Goal: Task Accomplishment & Management: Complete application form

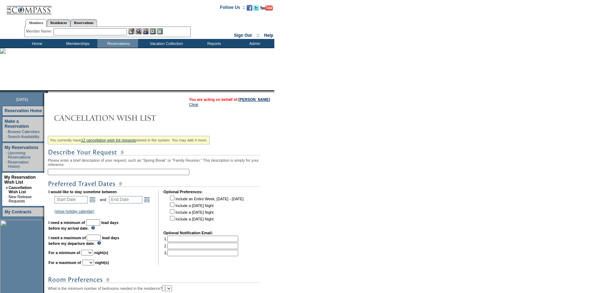
drag, startPoint x: 95, startPoint y: 171, endPoint x: 100, endPoint y: 161, distance: 10.9
click at [95, 171] on input "text" at bounding box center [119, 172] width 142 height 6
type input "London Spring Break"
click at [94, 201] on link "Open the calendar popup." at bounding box center [92, 200] width 8 height 8
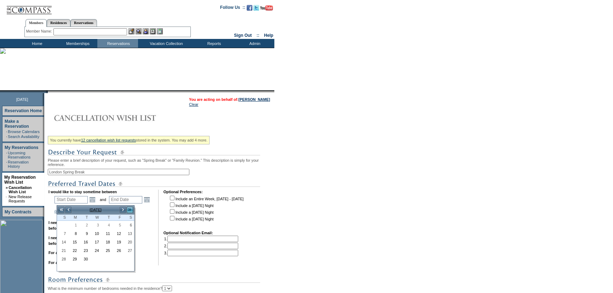
click at [129, 208] on link ">>" at bounding box center [129, 209] width 7 height 7
click at [123, 209] on link ">" at bounding box center [122, 209] width 7 height 7
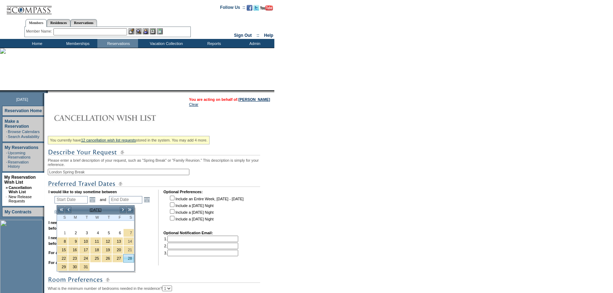
click at [128, 258] on link "28" at bounding box center [128, 258] width 10 height 8
type input "[DATE]"
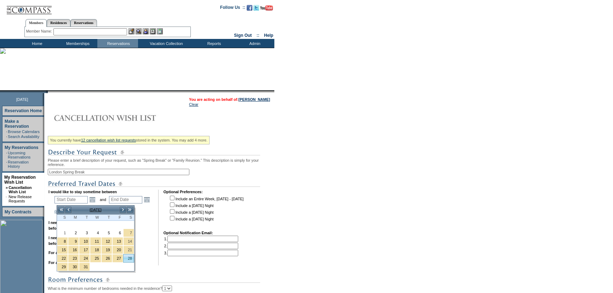
type input "208"
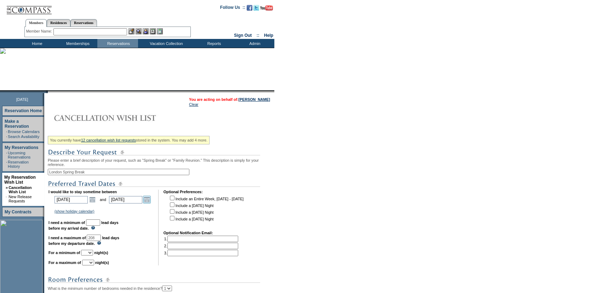
click at [148, 202] on link "Open the calendar popup." at bounding box center [147, 200] width 8 height 8
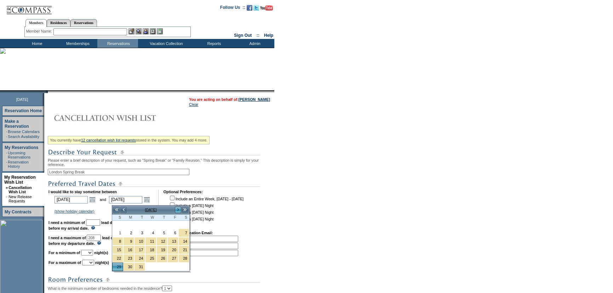
click at [180, 209] on link ">" at bounding box center [177, 209] width 7 height 7
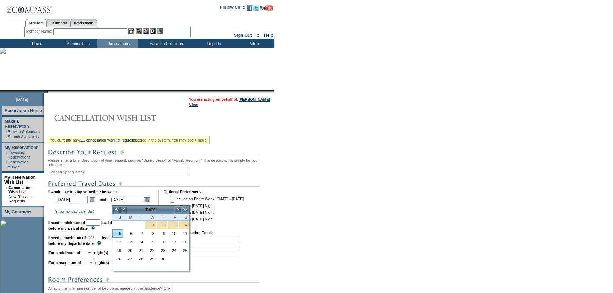
click at [120, 232] on link "5" at bounding box center [118, 234] width 10 height 8
type input "[DATE]"
type input "215"
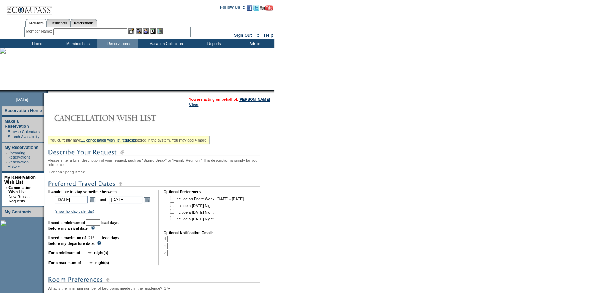
click at [100, 224] on input "text" at bounding box center [93, 222] width 14 height 6
type input "30"
click at [121, 211] on td "(show holiday calendar) [DATE]: [DATE] - [DATE] Christmas: [DATE] - [DATE] New …" at bounding box center [102, 211] width 99 height 6
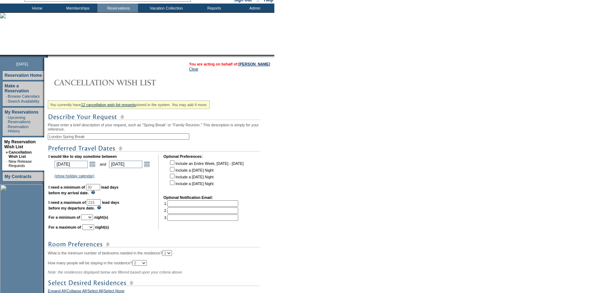
scroll to position [96, 0]
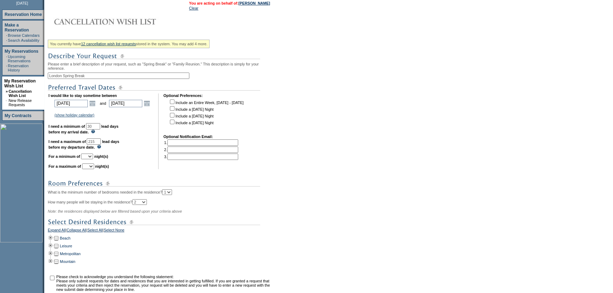
click at [93, 158] on select "1 2 3 4 5 6 7 8 9 10 11 12 13 14" at bounding box center [87, 157] width 12 height 6
click at [107, 111] on td at bounding box center [102, 110] width 99 height 2
click at [93, 107] on link "Open the calendar popup." at bounding box center [92, 103] width 8 height 8
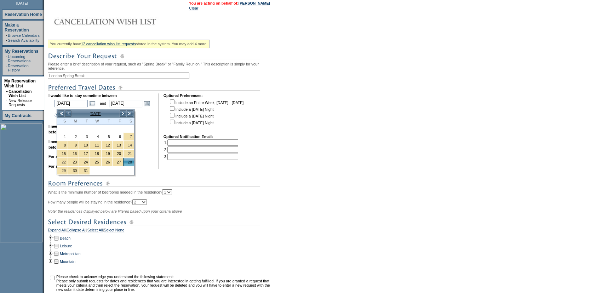
click at [153, 166] on td "I would like to stay sometime between [DATE] [DATE] Open the calendar popup. an…" at bounding box center [100, 131] width 105 height 76
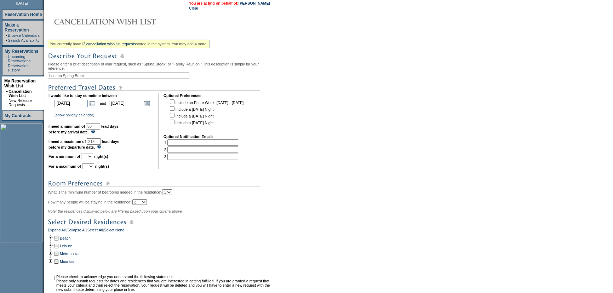
click at [93, 157] on select "1 2 3 4 5 6 7 8 9 10 11 12 13 14" at bounding box center [87, 157] width 12 height 6
select select "8"
click at [90, 156] on select "1 2 3 4 5 6 7 8 9 10 11 12 13 14" at bounding box center [87, 157] width 12 height 6
click at [94, 169] on select "1 2 3 4 5 6 7 8 9 10 11 12 13 14" at bounding box center [88, 166] width 12 height 6
select select "8"
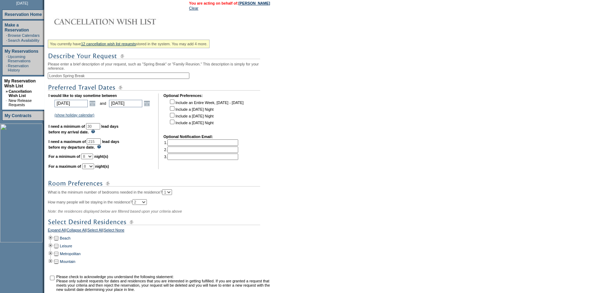
click at [91, 166] on select "1 2 3 4 5 6 7 8 9 10 11 12 13 14" at bounding box center [88, 166] width 12 height 6
click at [131, 168] on td "I would like to stay sometime between [DATE] [DATE] Open the calendar popup. <<…" at bounding box center [100, 131] width 105 height 76
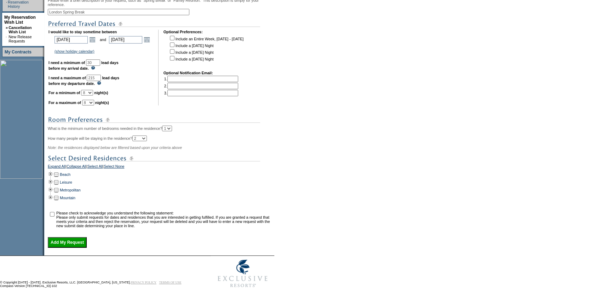
scroll to position [161, 0]
click at [51, 193] on td at bounding box center [51, 189] width 6 height 8
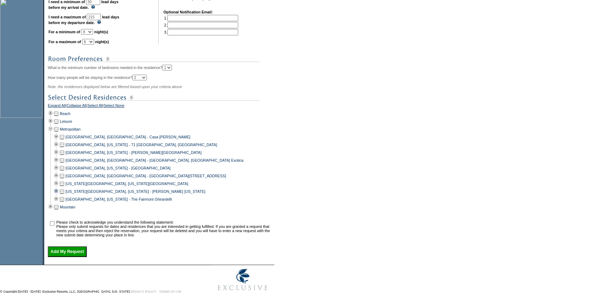
scroll to position [225, 0]
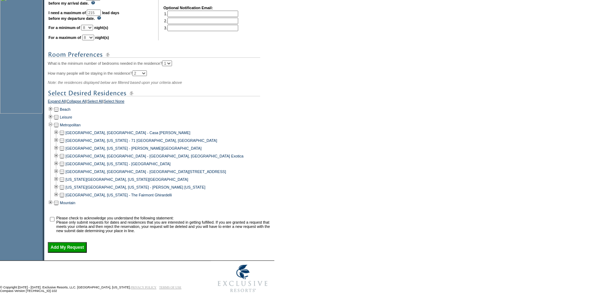
click at [64, 176] on td at bounding box center [62, 172] width 6 height 8
click at [58, 176] on td at bounding box center [56, 172] width 6 height 8
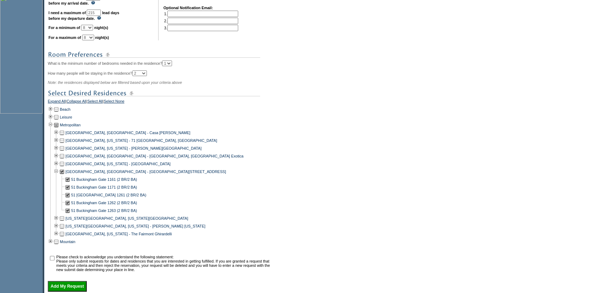
click at [217, 197] on div "51 [GEOGRAPHIC_DATA] 1261 (2 BR/2 BA)" at bounding box center [160, 195] width 225 height 8
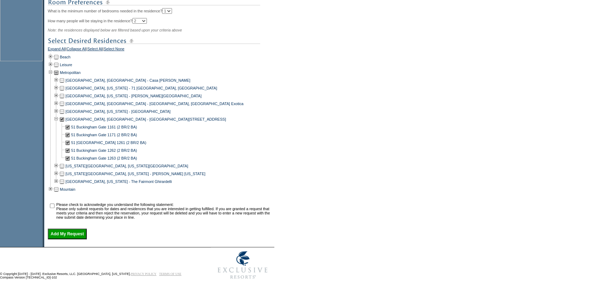
click at [52, 204] on input "checkbox" at bounding box center [52, 205] width 5 height 5
checkbox input "true"
click at [76, 232] on input "Add My Request" at bounding box center [67, 234] width 39 height 11
